Goal: Transaction & Acquisition: Purchase product/service

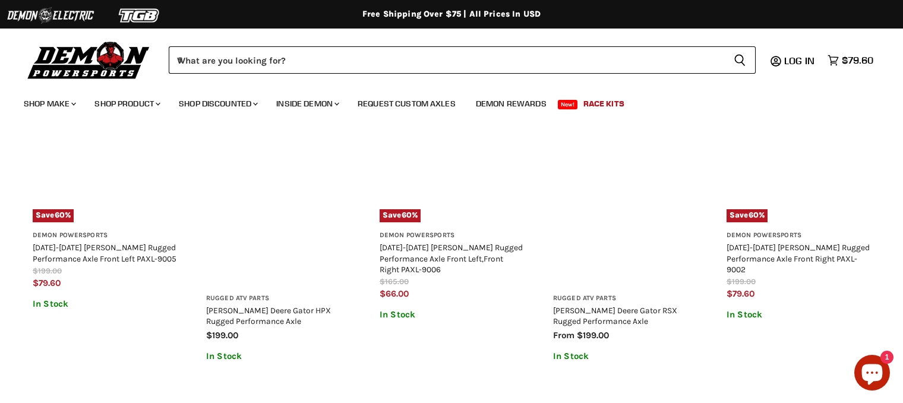
scroll to position [586, 0]
